Goal: Information Seeking & Learning: Find specific fact

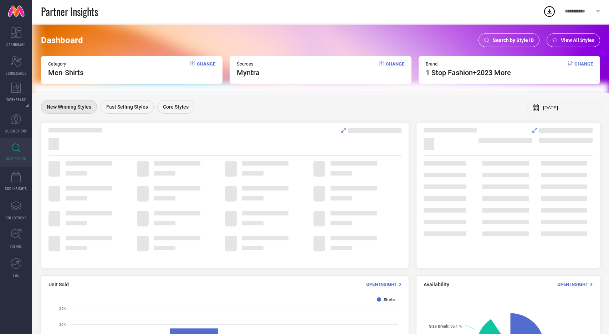
click at [510, 39] on span "Search by Style ID" at bounding box center [513, 40] width 41 height 6
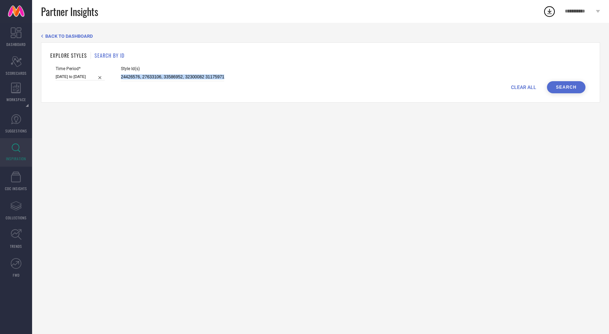
drag, startPoint x: 112, startPoint y: 77, endPoint x: 276, endPoint y: 82, distance: 164.5
click at [276, 82] on form "Time Period* 12-04-2025 to 26-05-2025 Style Id(s) 24426576, 27633106, 33586952,…" at bounding box center [320, 79] width 541 height 27
click at [184, 75] on input "24426576, 27633106, 33586952, 32300082 31175971, 30909033, 31793392, 32024384 3…" at bounding box center [172, 77] width 103 height 8
drag, startPoint x: 163, startPoint y: 78, endPoint x: 363, endPoint y: 79, distance: 199.3
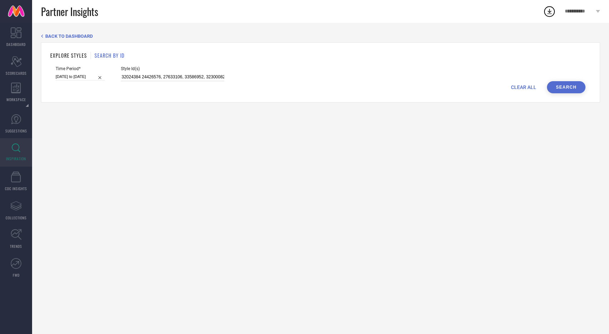
click at [363, 79] on div "Time Period* 12-04-2025 to 26-05-2025 Style Id(s) 24426576, 27633106, 33586952,…" at bounding box center [321, 73] width 530 height 15
type input "2"
paste input "26148318"
click at [572, 86] on button "Search" at bounding box center [566, 87] width 39 height 12
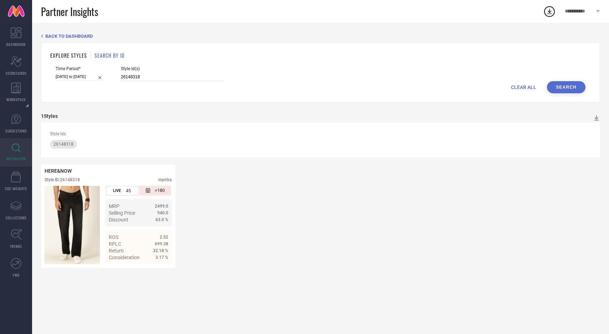
click at [141, 77] on input "26148318" at bounding box center [172, 77] width 103 height 8
paste input "32001146"
click at [571, 86] on button "Search" at bounding box center [566, 87] width 39 height 12
click at [166, 77] on input "26148318 32001146" at bounding box center [172, 77] width 103 height 8
paste input "32769975"
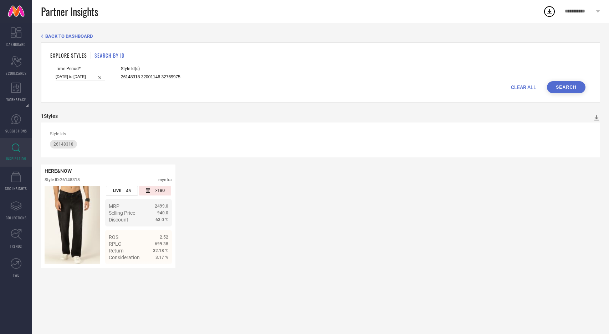
type input "26148318 32001146 32769975"
click at [559, 93] on button "Search" at bounding box center [566, 87] width 39 height 12
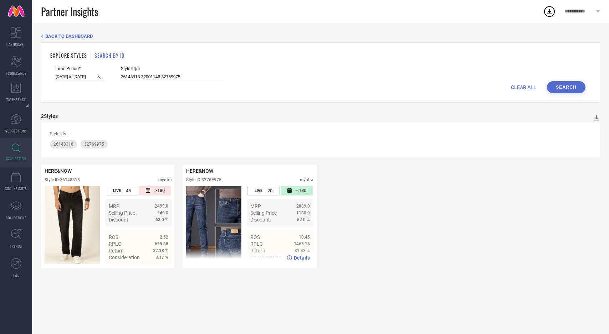
click at [300, 257] on span "Details" at bounding box center [302, 258] width 16 height 6
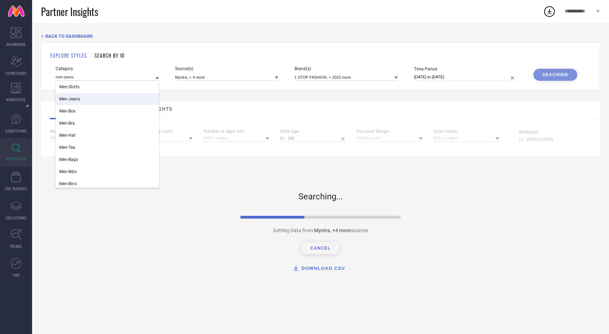
type input "men jeans"
click at [82, 94] on div "Men-Jeans" at bounding box center [107, 99] width 103 height 12
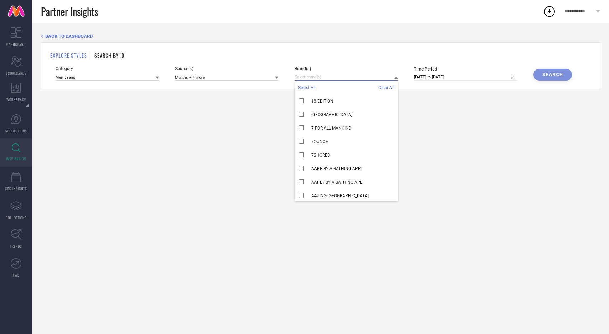
click at [323, 77] on input at bounding box center [346, 76] width 103 height 7
click at [312, 86] on span "Select All" at bounding box center [306, 87] width 17 height 5
select select "6"
select select "2025"
select select "7"
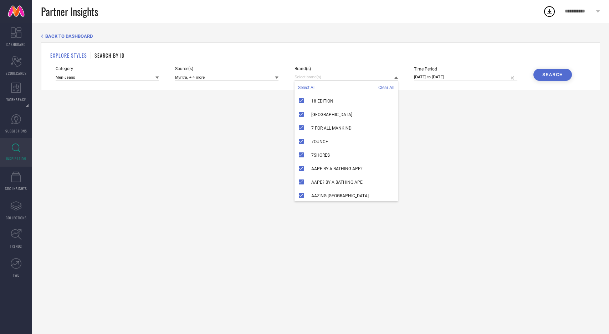
select select "2025"
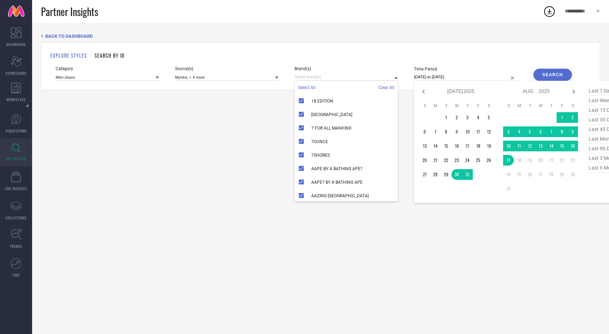
click at [477, 79] on input "[DATE] to [DATE]" at bounding box center [465, 76] width 103 height 7
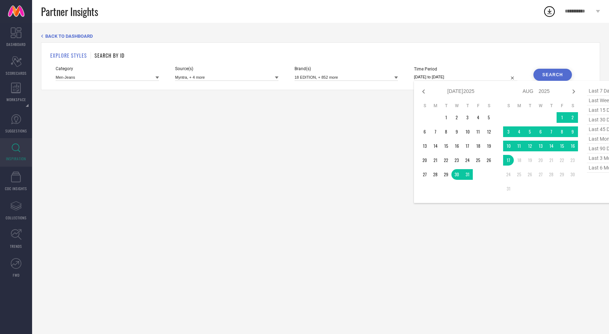
click at [595, 129] on span "last 45 days" at bounding box center [605, 130] width 36 height 10
type input "[DATE] to [DATE]"
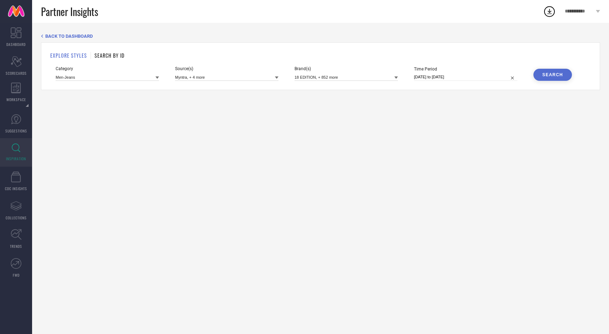
click at [547, 77] on div "Search" at bounding box center [552, 74] width 21 height 5
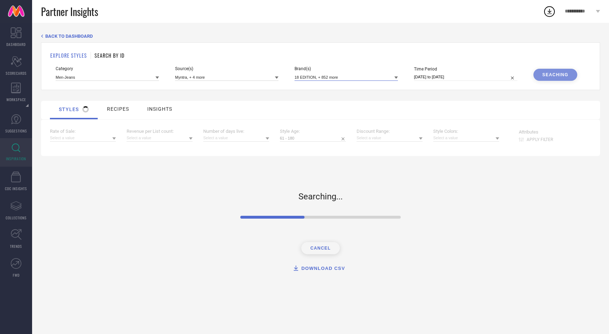
click at [358, 78] on input at bounding box center [346, 76] width 103 height 7
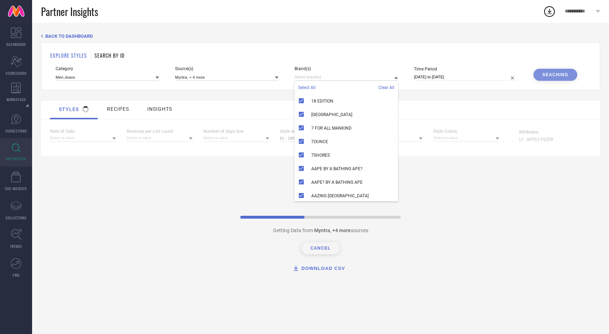
click at [382, 86] on span "Clear All" at bounding box center [386, 87] width 16 height 5
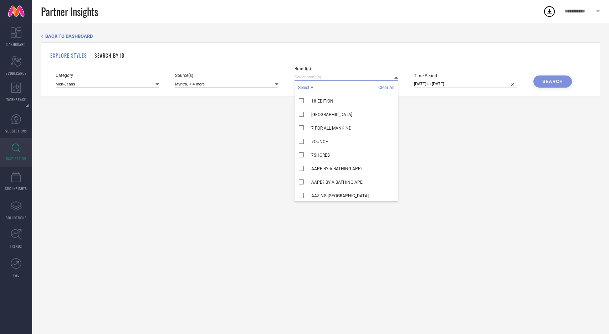
click at [324, 77] on input at bounding box center [346, 76] width 103 height 7
type input "her"
click at [313, 116] on span "HERE&NOW" at bounding box center [322, 114] width 23 height 5
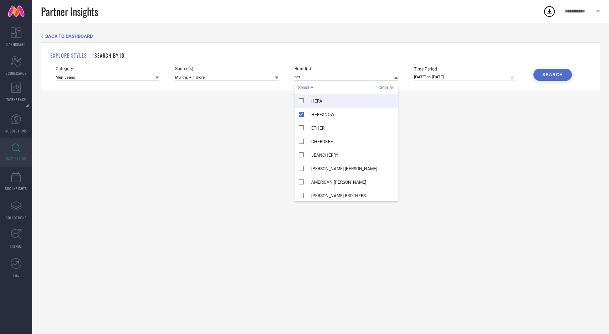
click at [552, 77] on div "Search" at bounding box center [552, 74] width 21 height 5
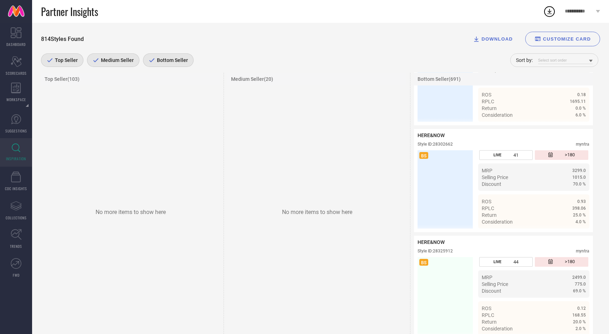
scroll to position [25020, 0]
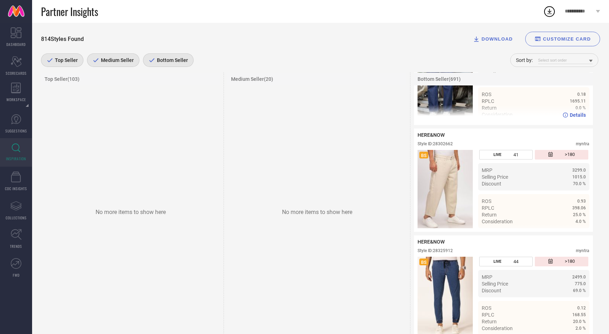
click at [445, 122] on img at bounding box center [445, 82] width 55 height 78
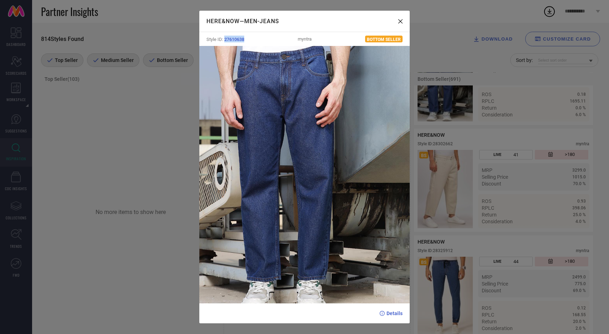
drag, startPoint x: 225, startPoint y: 37, endPoint x: 255, endPoint y: 38, distance: 29.6
click at [255, 38] on div "Style ID: 27610638 myntra Bottom Seller" at bounding box center [304, 39] width 211 height 14
copy span "27610638"
click at [403, 19] on div "HERE&NOW — Men-Jeans" at bounding box center [304, 21] width 211 height 21
click at [404, 19] on div "HERE&NOW — Men-Jeans" at bounding box center [304, 21] width 211 height 21
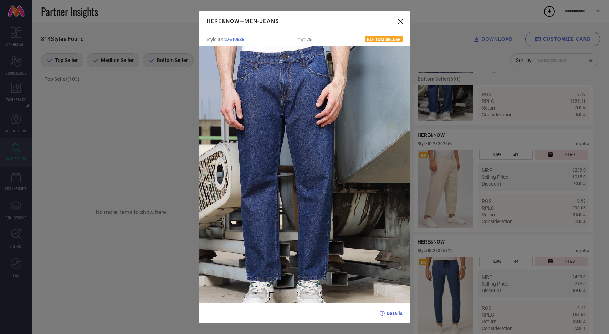
click at [403, 19] on div "HERE&NOW — Men-Jeans" at bounding box center [304, 21] width 211 height 21
click at [400, 21] on icon at bounding box center [400, 21] width 4 height 4
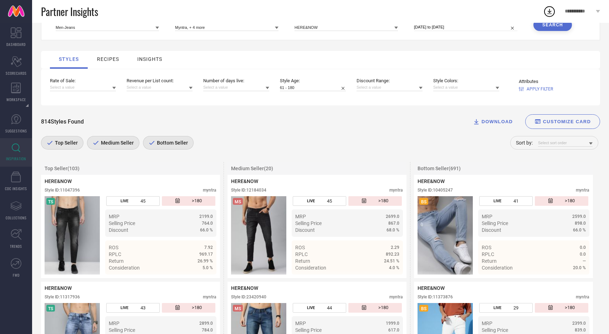
scroll to position [0, 0]
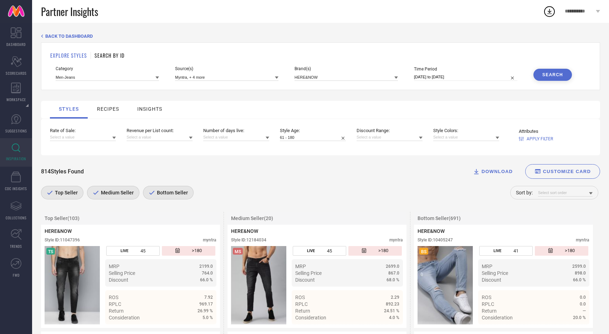
click at [155, 192] on span "Bottom Seller" at bounding box center [171, 193] width 33 height 6
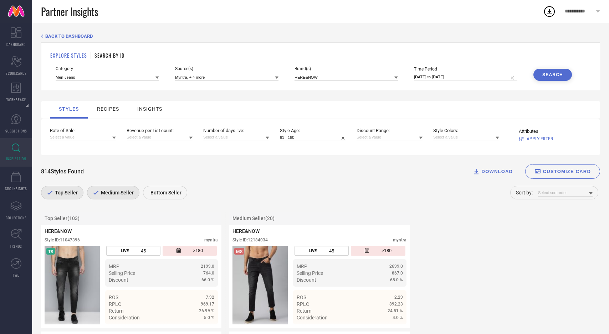
click at [126, 195] on span "Medium Seller" at bounding box center [116, 193] width 35 height 6
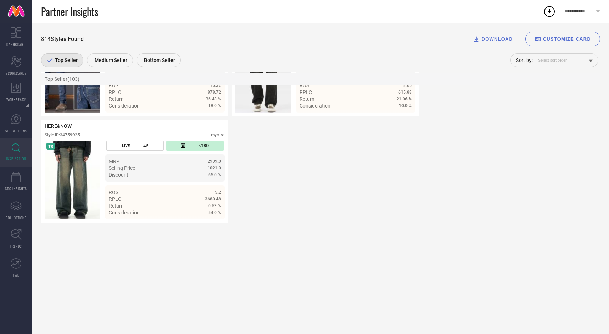
scroll to position [5562, 0]
